Goal: Information Seeking & Learning: Learn about a topic

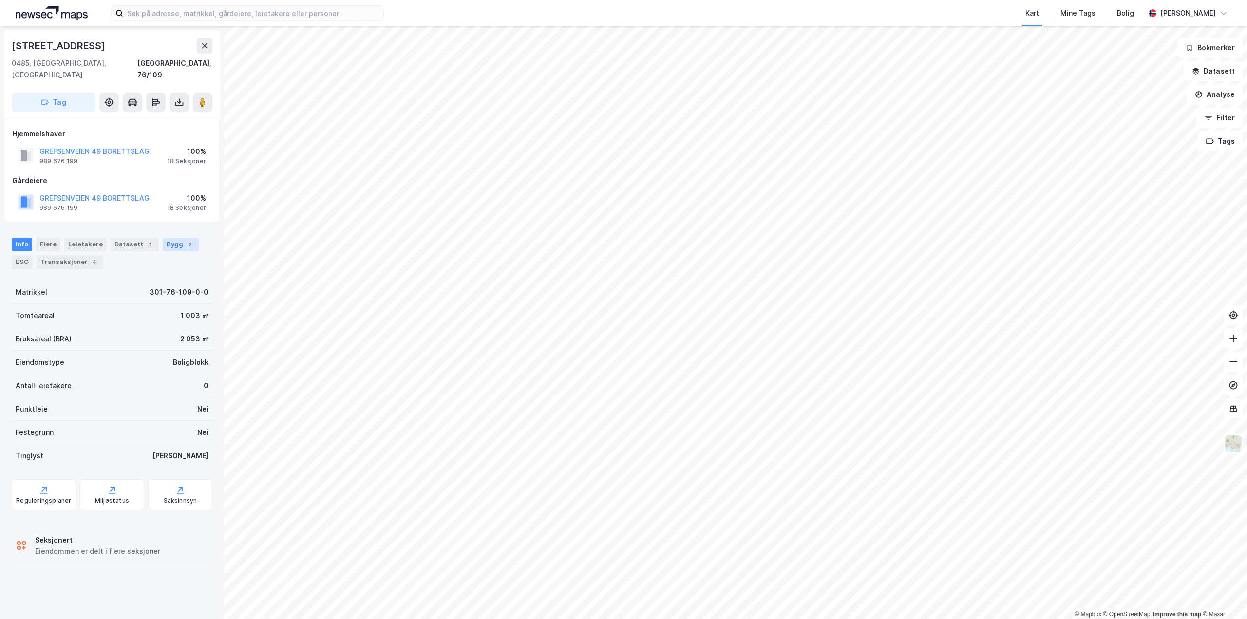
click at [185, 240] on div "2" at bounding box center [190, 245] width 10 height 10
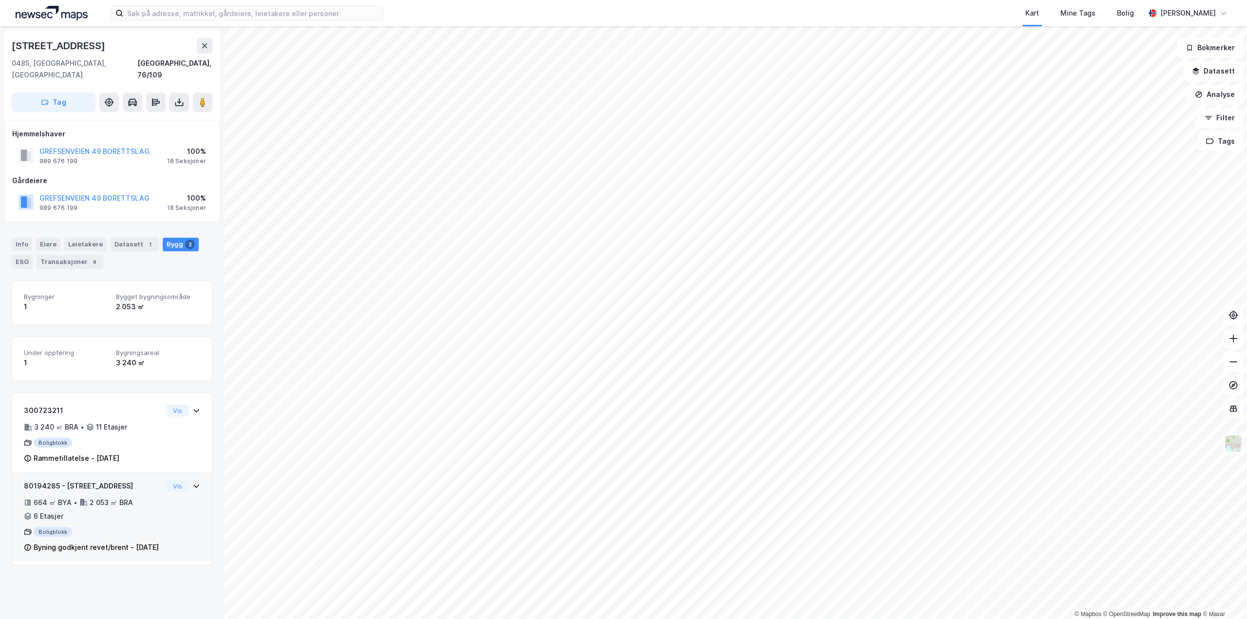
click at [126, 508] on div "664 ㎡ BYA • 2 053 ㎡ BRA • 6 Etasjer" at bounding box center [93, 509] width 139 height 25
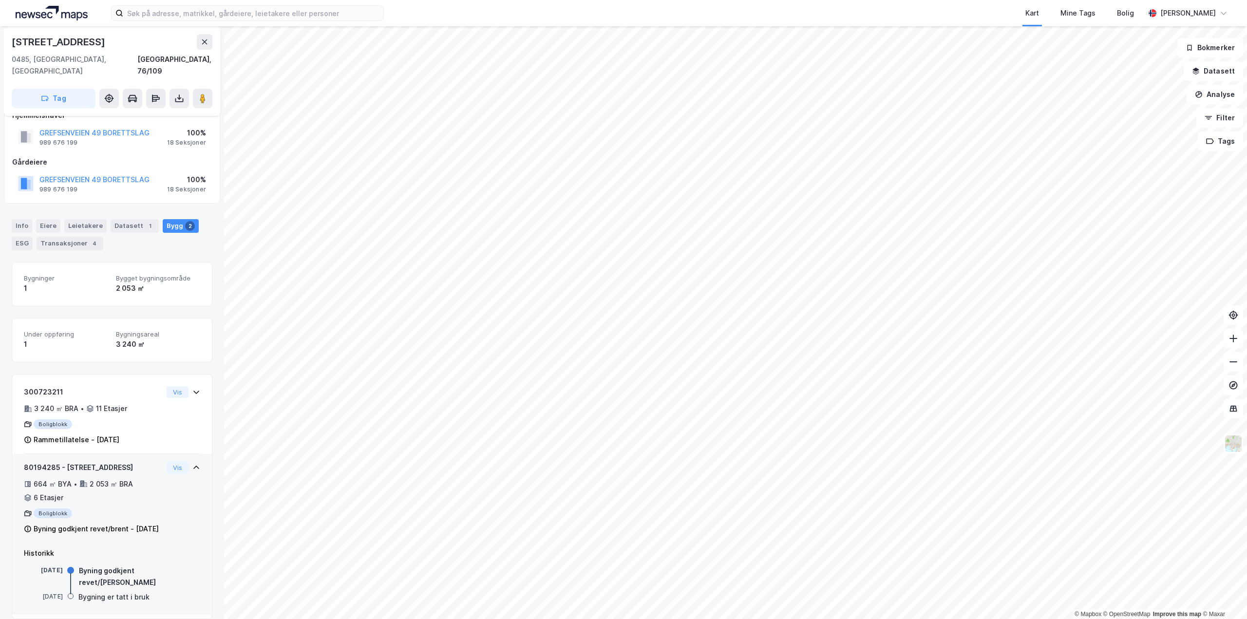
click at [135, 484] on div "664 ㎡ BYA • 2 053 ㎡ BRA • 6 Etasjer" at bounding box center [93, 490] width 139 height 25
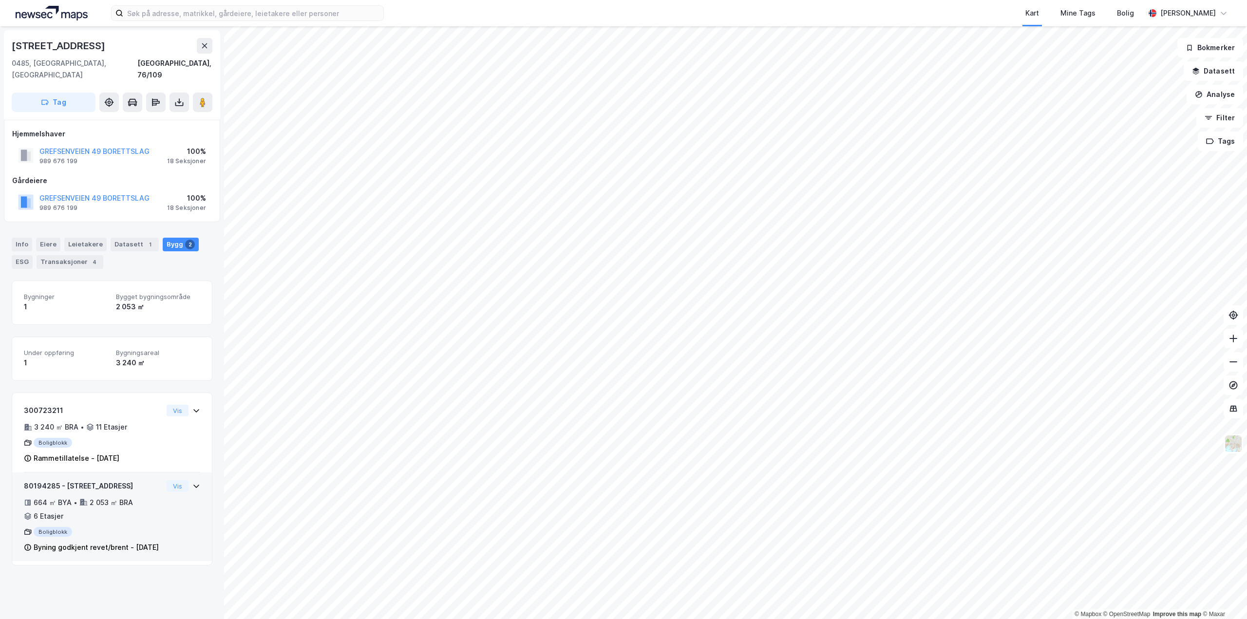
scroll to position [0, 0]
click at [76, 238] on div "Leietakere" at bounding box center [85, 245] width 42 height 14
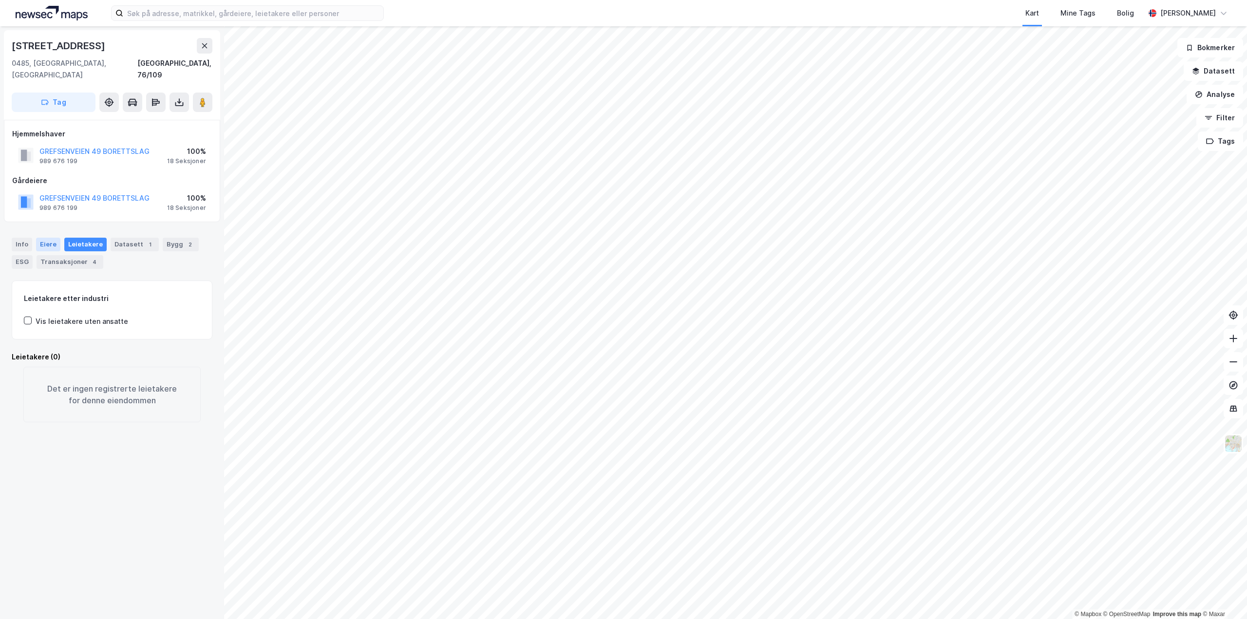
click at [41, 238] on div "Eiere" at bounding box center [48, 245] width 24 height 14
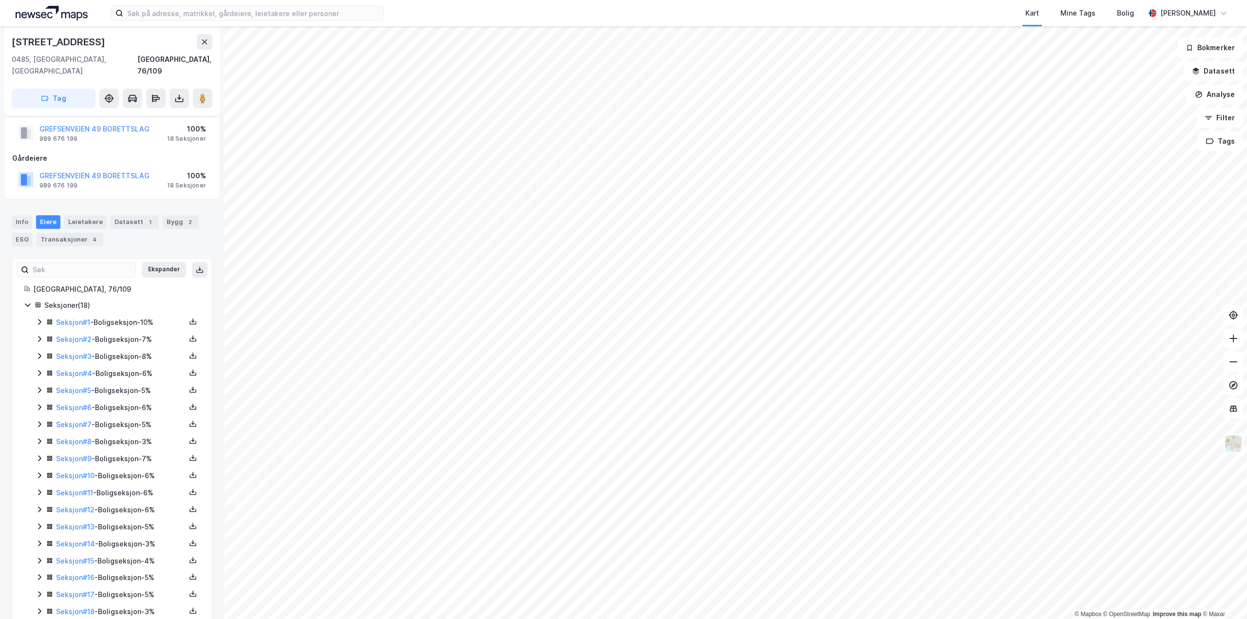
scroll to position [34, 0]
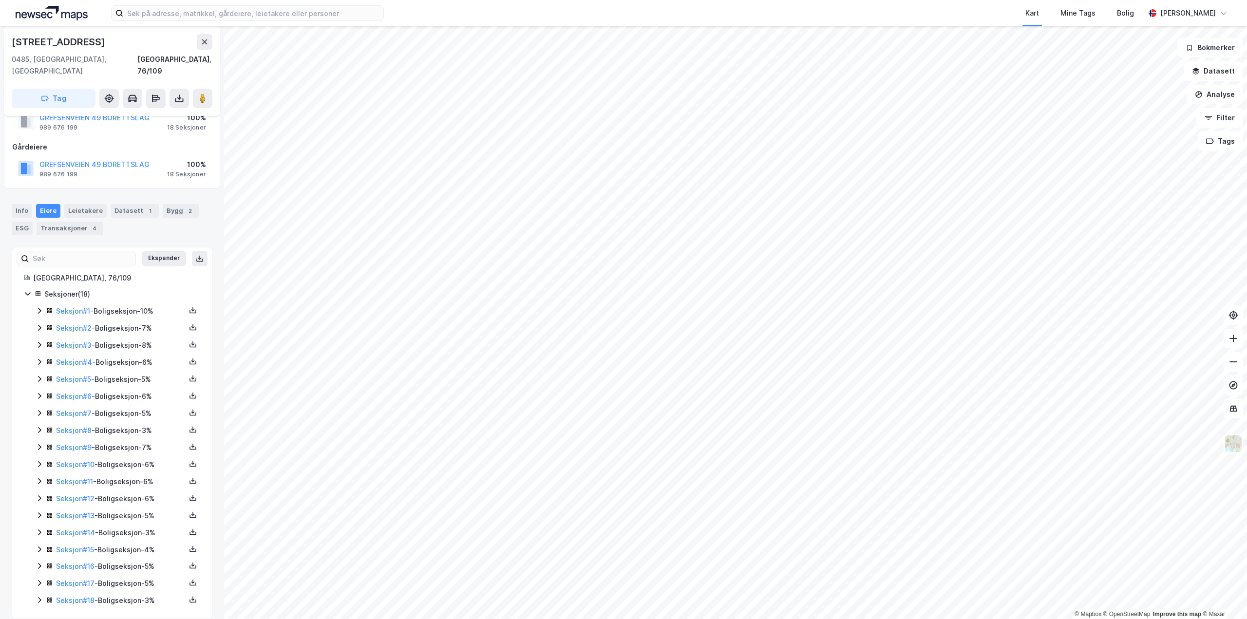
click at [40, 307] on icon at bounding box center [40, 311] width 8 height 8
click at [211, 42] on button at bounding box center [205, 42] width 16 height 16
